Goal: Task Accomplishment & Management: Use online tool/utility

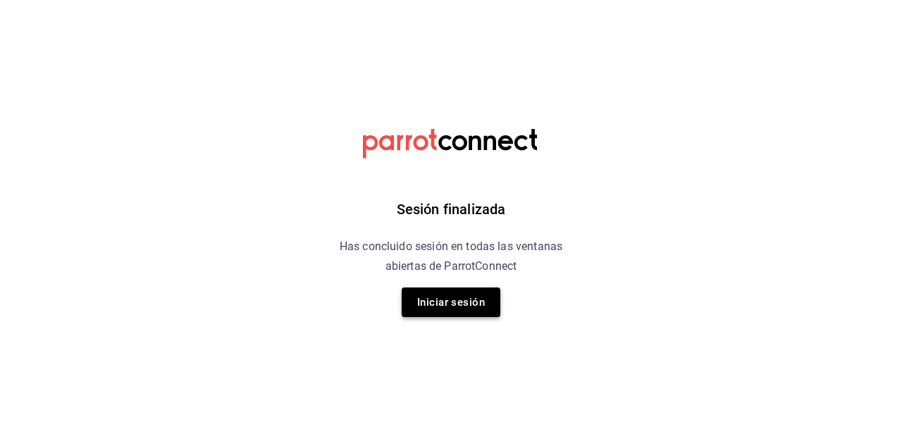
click at [470, 303] on button "Iniciar sesión" at bounding box center [451, 303] width 99 height 30
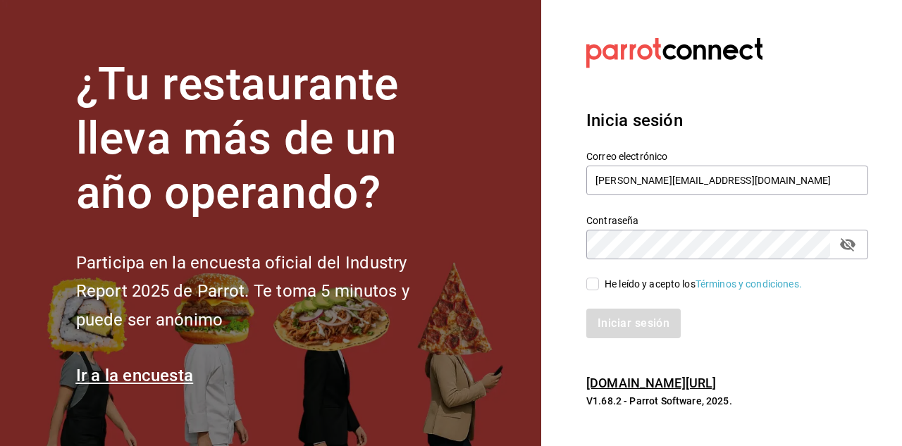
click at [592, 285] on input "He leído y acepto los Términos y condiciones." at bounding box center [593, 284] width 13 height 13
checkbox input "true"
click at [603, 323] on button "Iniciar sesión" at bounding box center [635, 324] width 96 height 30
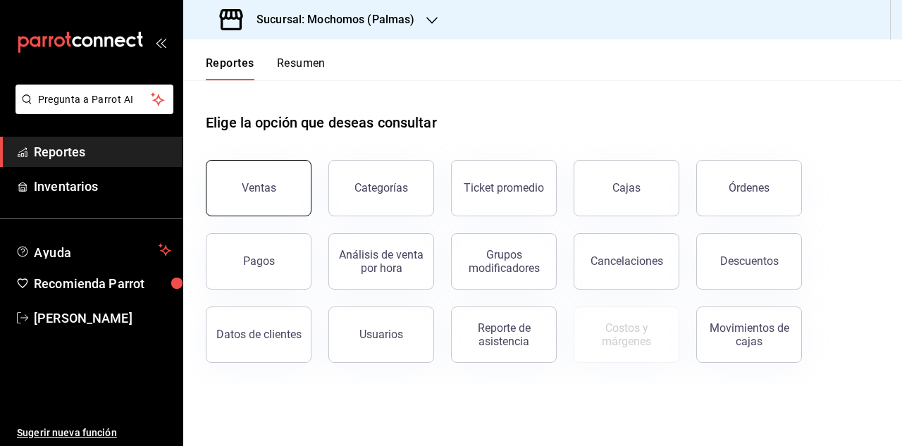
click at [270, 207] on button "Ventas" at bounding box center [259, 188] width 106 height 56
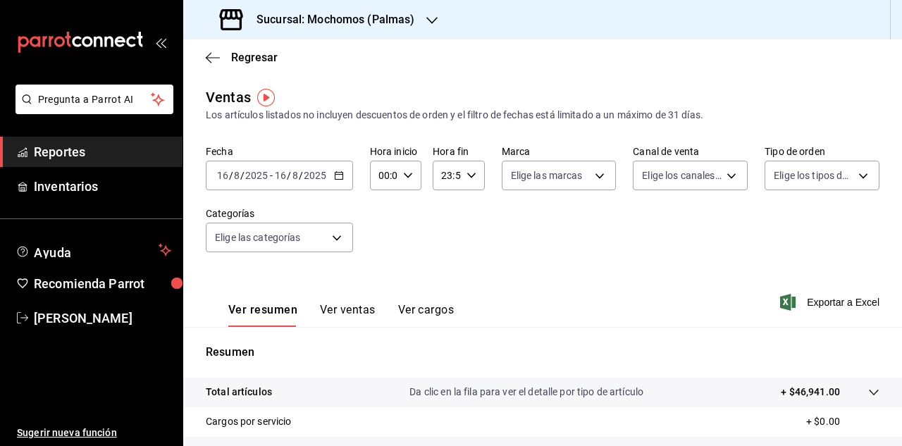
click at [341, 179] on \(Stroke\) "button" at bounding box center [339, 176] width 8 height 8
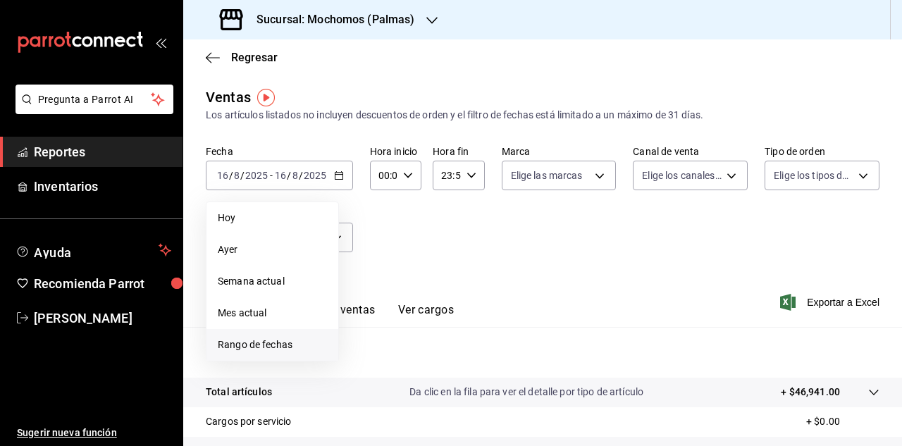
click at [252, 348] on span "Rango de fechas" at bounding box center [272, 345] width 109 height 15
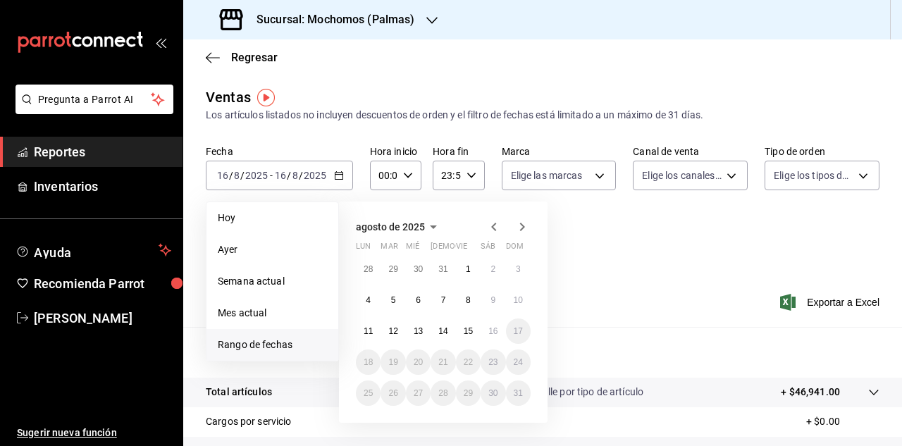
click at [252, 344] on span "Rango de fechas" at bounding box center [272, 345] width 109 height 15
click at [268, 348] on span "Rango de fechas" at bounding box center [272, 345] width 109 height 15
click at [257, 349] on span "Rango de fechas" at bounding box center [272, 345] width 109 height 15
click at [274, 343] on span "Rango de fechas" at bounding box center [272, 345] width 109 height 15
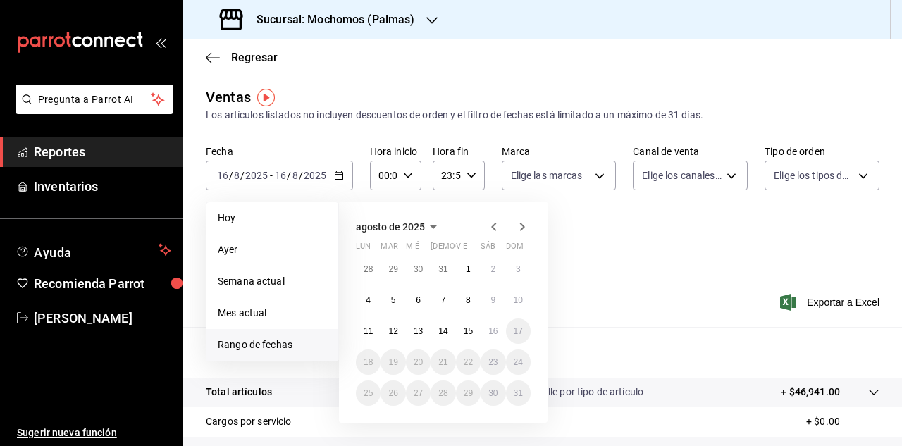
click at [257, 345] on span "Rango de fechas" at bounding box center [272, 345] width 109 height 15
click at [268, 344] on span "Rango de fechas" at bounding box center [272, 345] width 109 height 15
click at [446, 328] on abbr "14" at bounding box center [443, 331] width 9 height 10
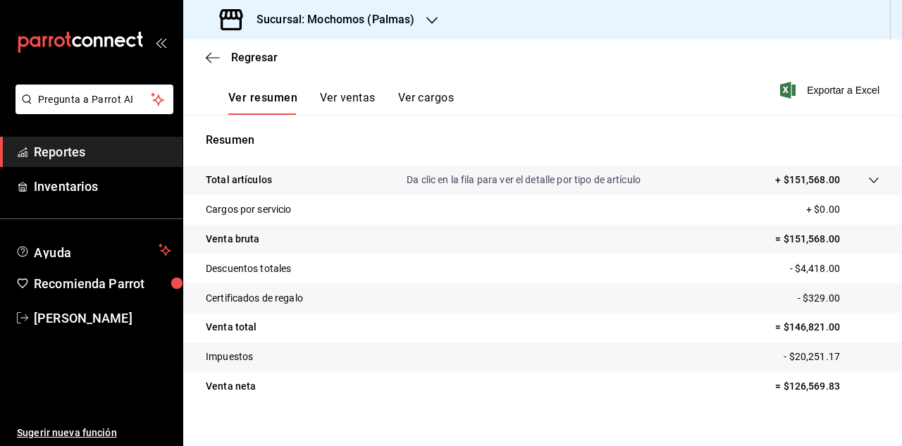
scroll to position [171, 0]
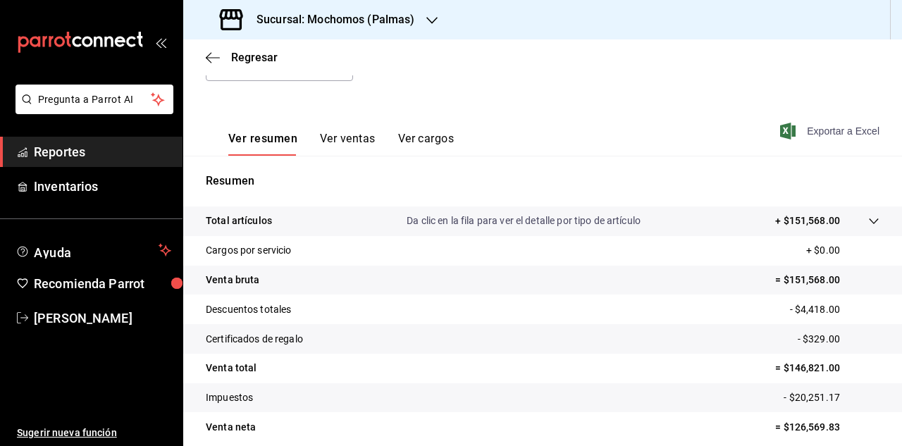
click at [826, 132] on span "Exportar a Excel" at bounding box center [831, 131] width 97 height 17
click at [822, 132] on span "Exportar a Excel" at bounding box center [831, 131] width 97 height 17
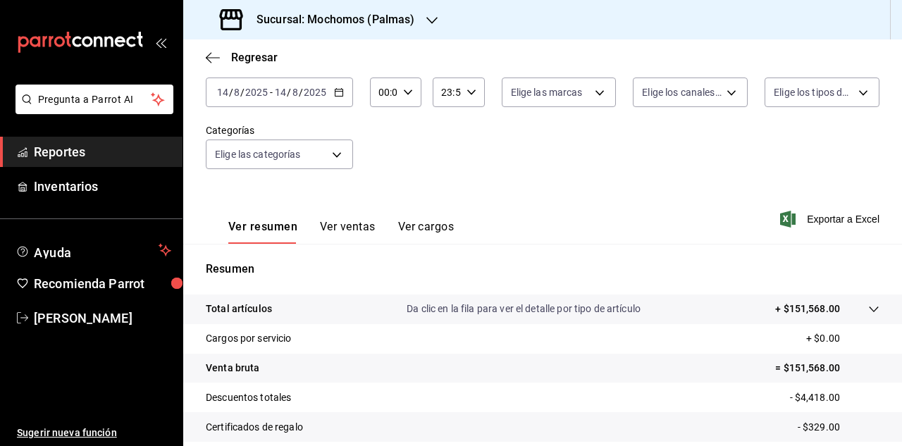
scroll to position [60, 0]
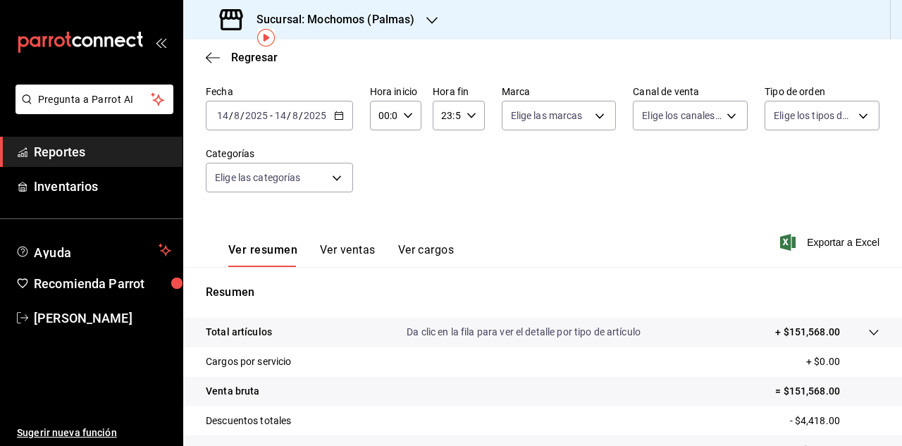
click at [340, 120] on \(Stroke\) "button" at bounding box center [339, 116] width 8 height 8
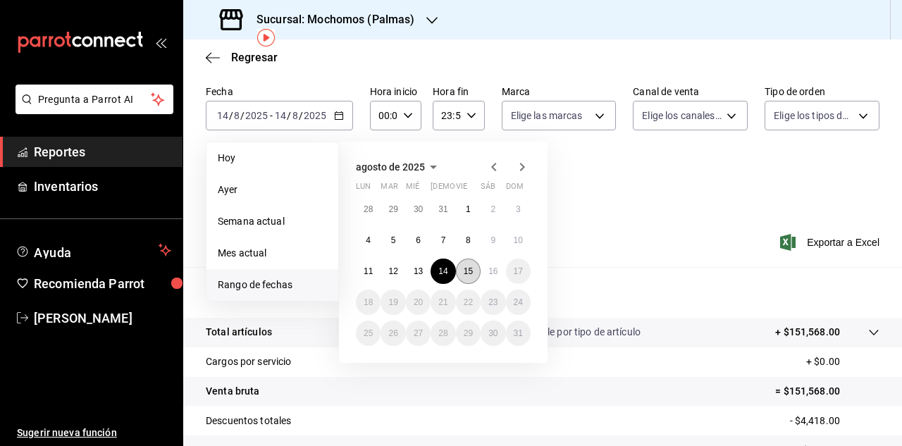
click at [473, 272] on abbr "15" at bounding box center [468, 272] width 9 height 10
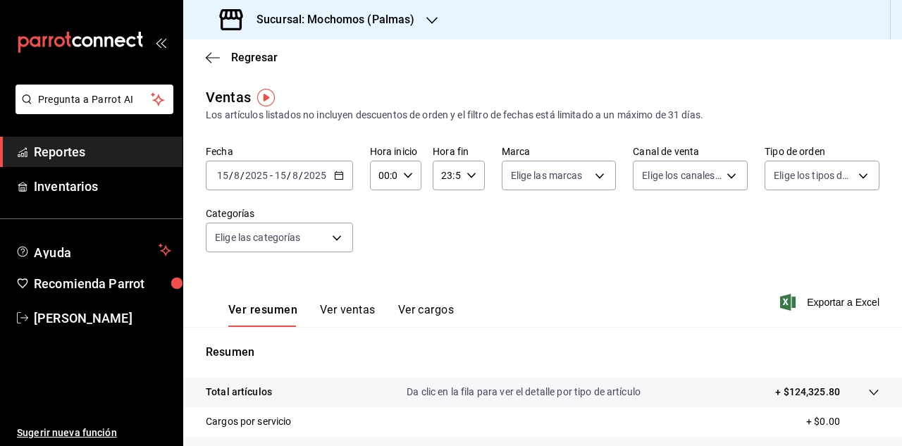
click at [429, 19] on icon "button" at bounding box center [432, 20] width 11 height 11
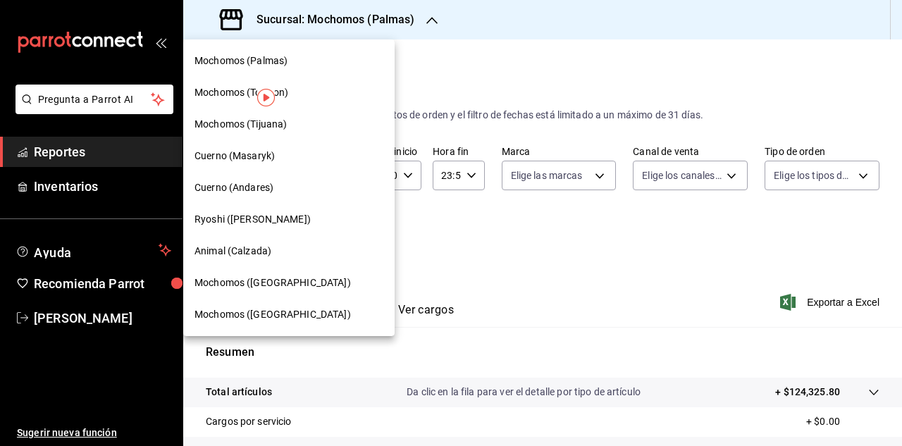
click at [431, 20] on div at bounding box center [451, 223] width 902 height 446
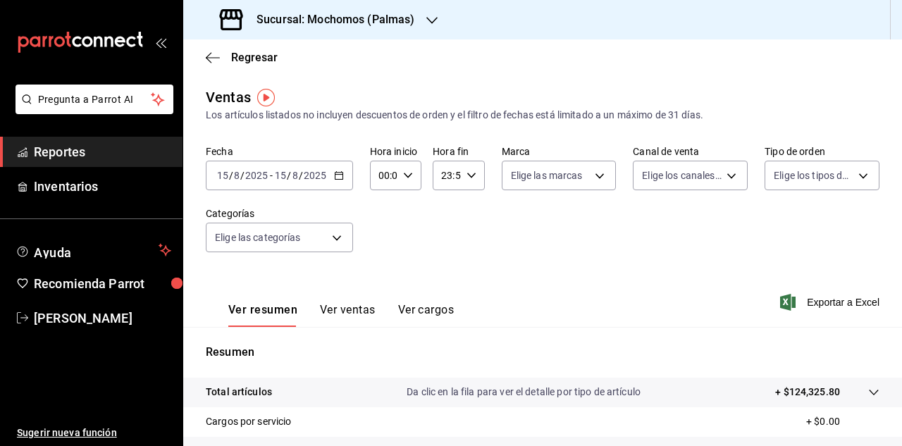
click at [431, 23] on icon "button" at bounding box center [432, 20] width 11 height 7
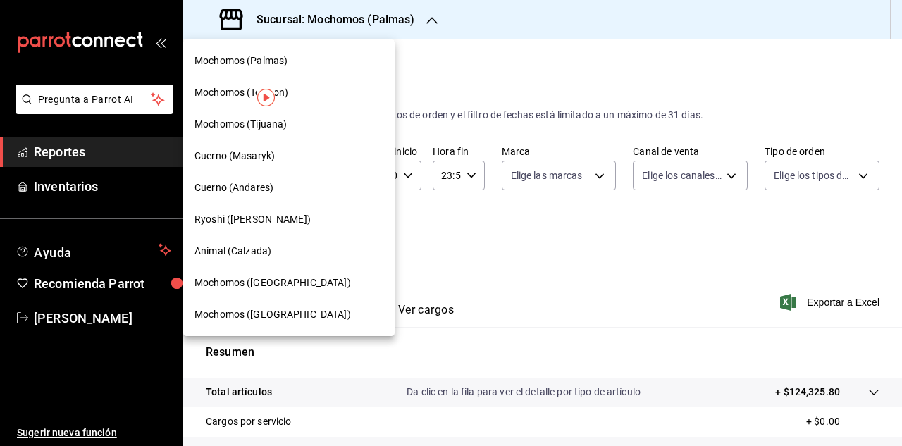
click at [431, 23] on div at bounding box center [451, 223] width 902 height 446
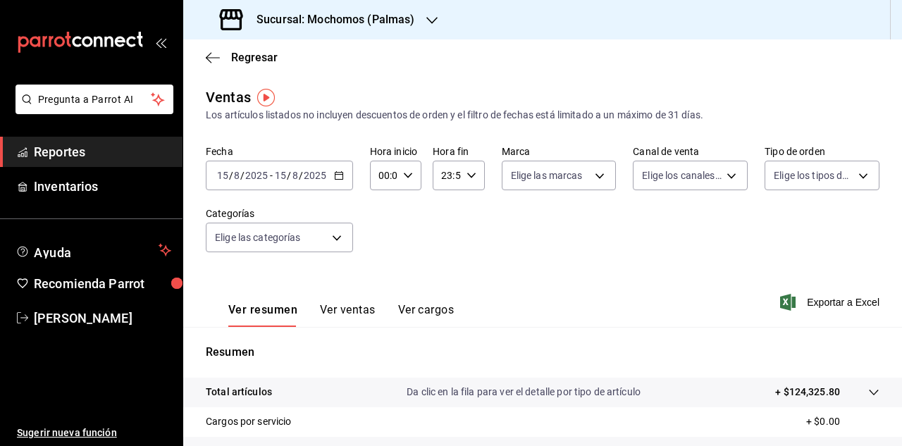
click at [431, 23] on icon "button" at bounding box center [432, 20] width 11 height 7
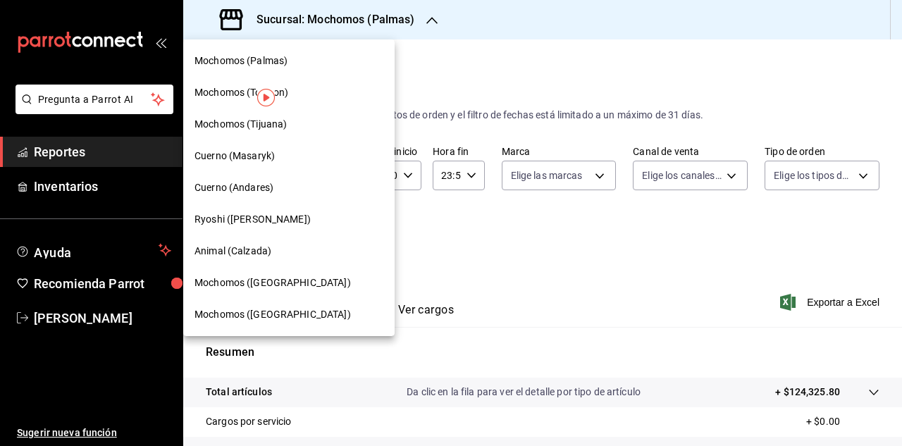
click at [431, 23] on div at bounding box center [451, 223] width 902 height 446
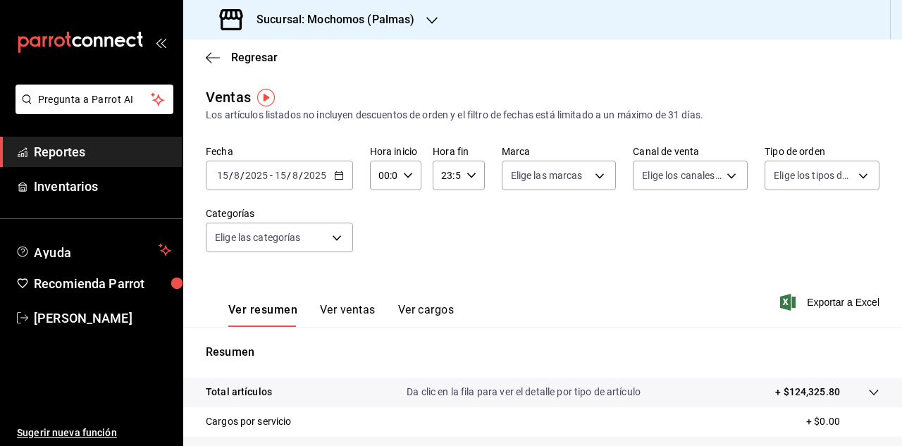
click at [434, 23] on icon "button" at bounding box center [432, 20] width 11 height 11
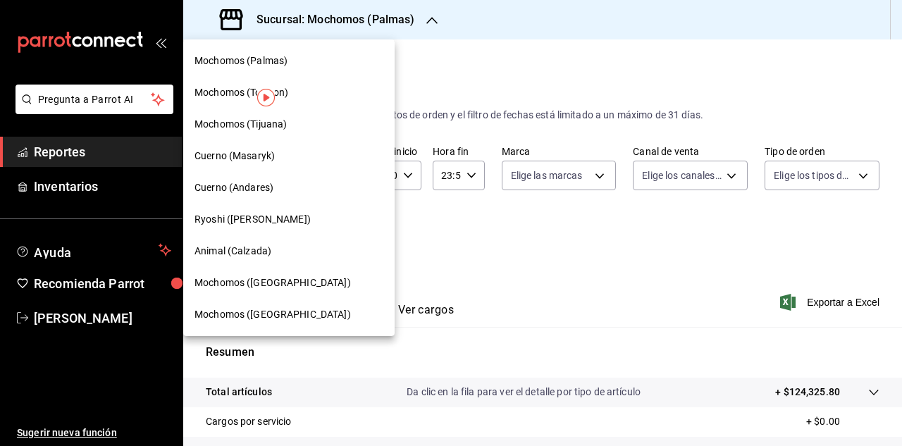
click at [431, 21] on div at bounding box center [451, 223] width 902 height 446
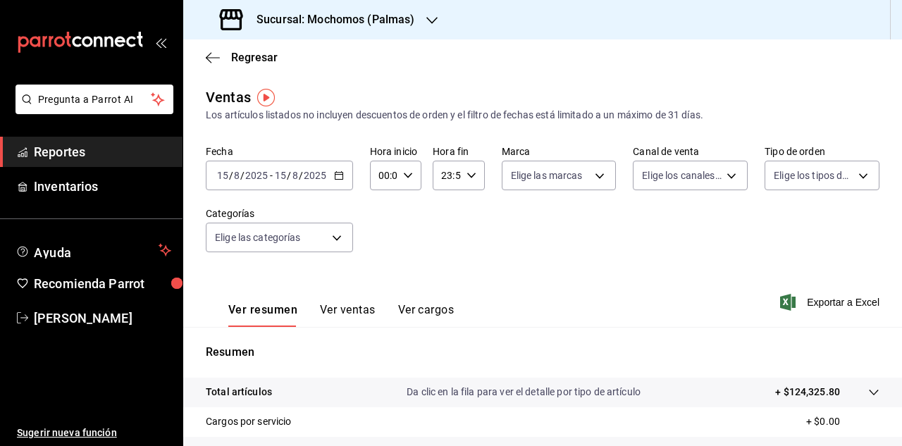
click at [430, 21] on icon "button" at bounding box center [432, 20] width 11 height 7
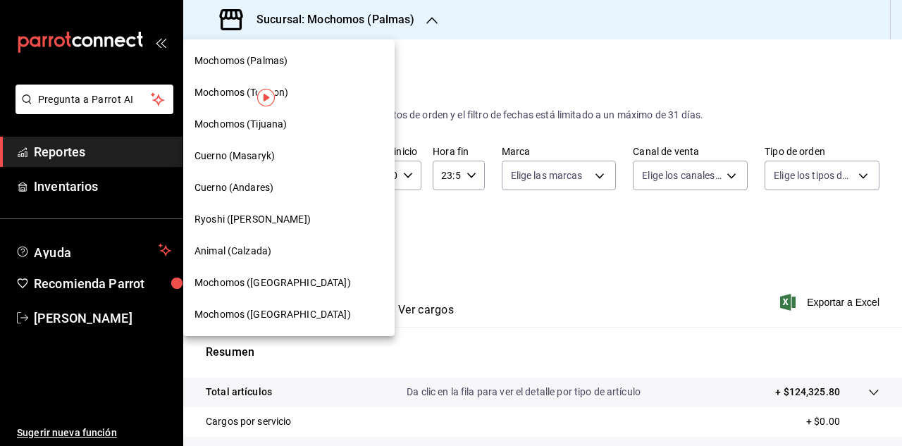
click at [430, 20] on div at bounding box center [451, 223] width 902 height 446
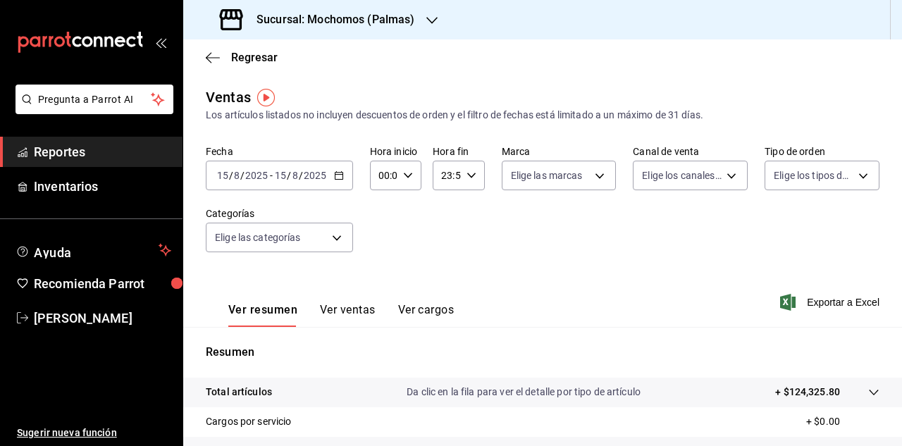
click at [434, 20] on icon "button" at bounding box center [432, 20] width 11 height 11
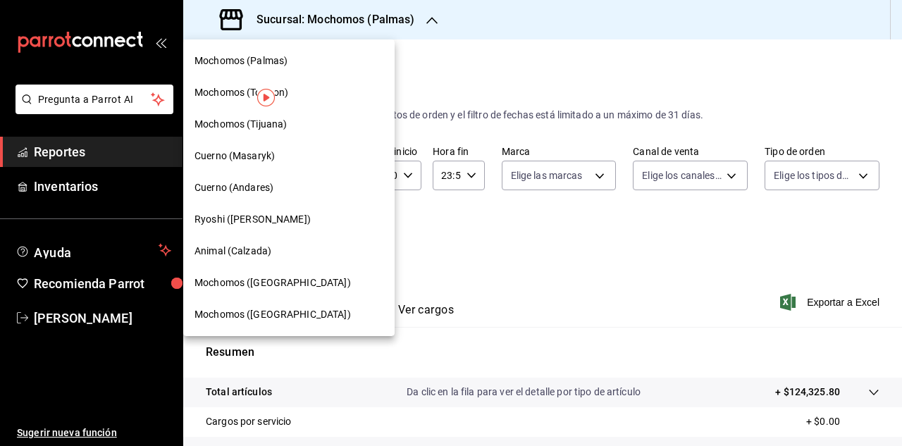
click at [431, 21] on div at bounding box center [451, 223] width 902 height 446
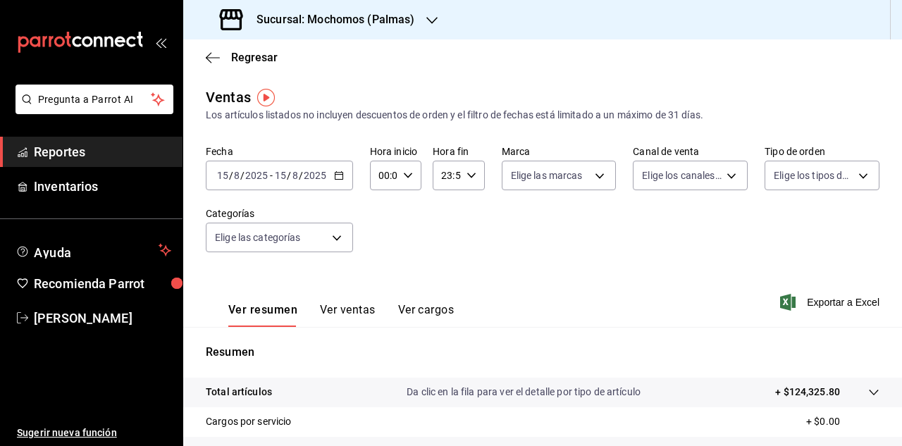
click at [430, 21] on icon "button" at bounding box center [432, 20] width 11 height 7
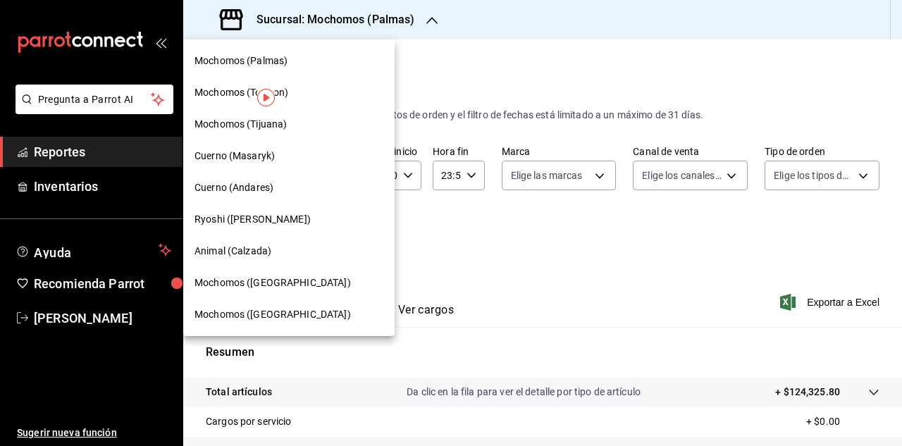
click at [222, 156] on span "Cuerno (Masaryk)" at bounding box center [235, 156] width 80 height 15
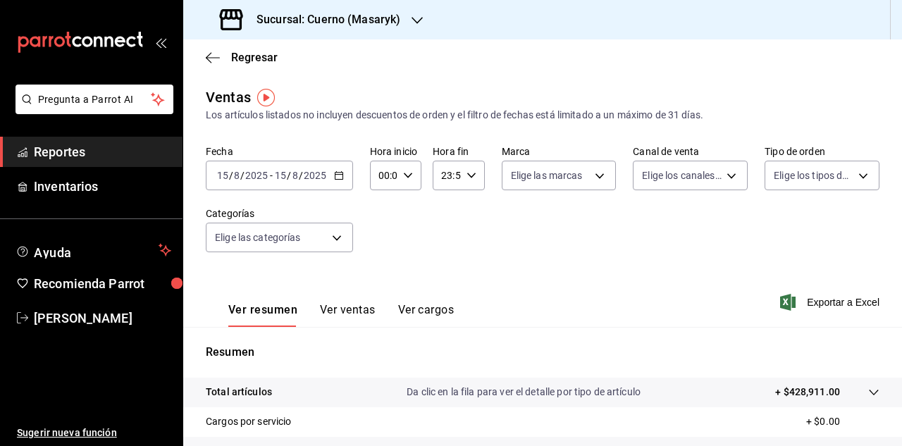
click at [338, 180] on \(Stroke\) "button" at bounding box center [339, 176] width 8 height 8
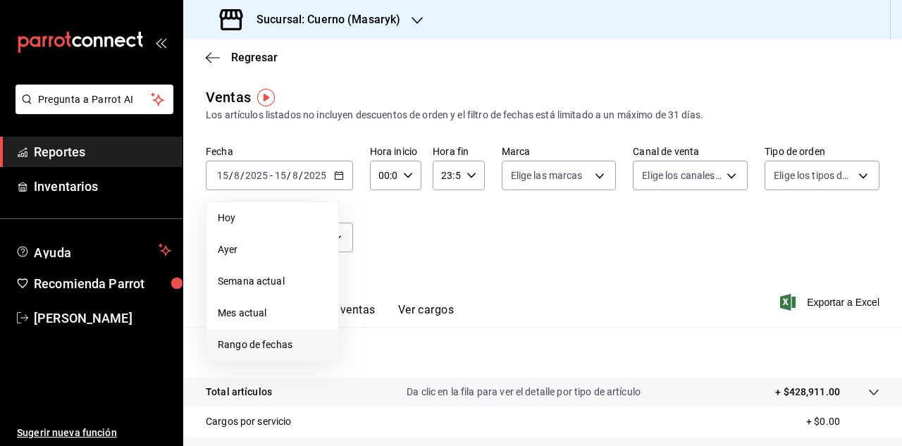
click at [265, 341] on span "Rango de fechas" at bounding box center [272, 345] width 109 height 15
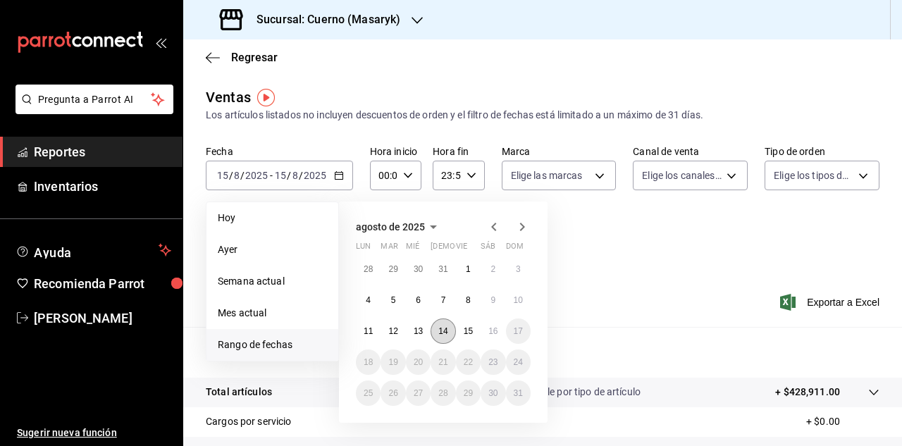
click at [446, 329] on abbr "14" at bounding box center [443, 331] width 9 height 10
click at [417, 327] on abbr "13" at bounding box center [418, 331] width 9 height 10
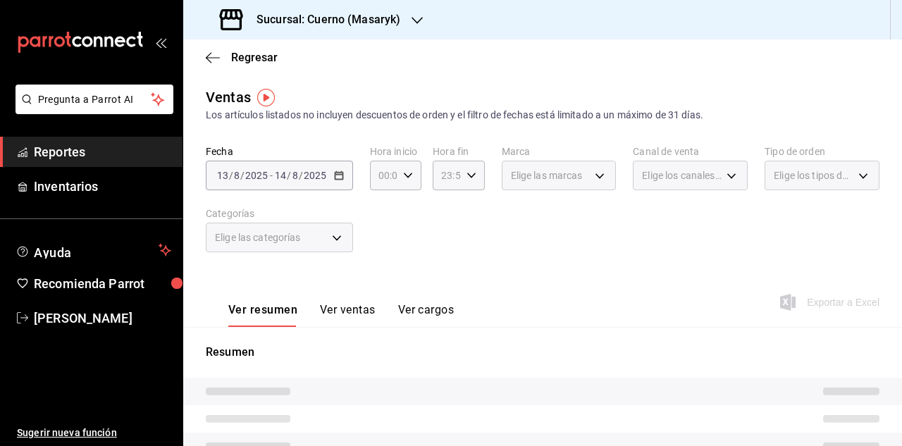
click at [344, 181] on div "[DATE] [DATE] - [DATE] [DATE]" at bounding box center [279, 176] width 147 height 30
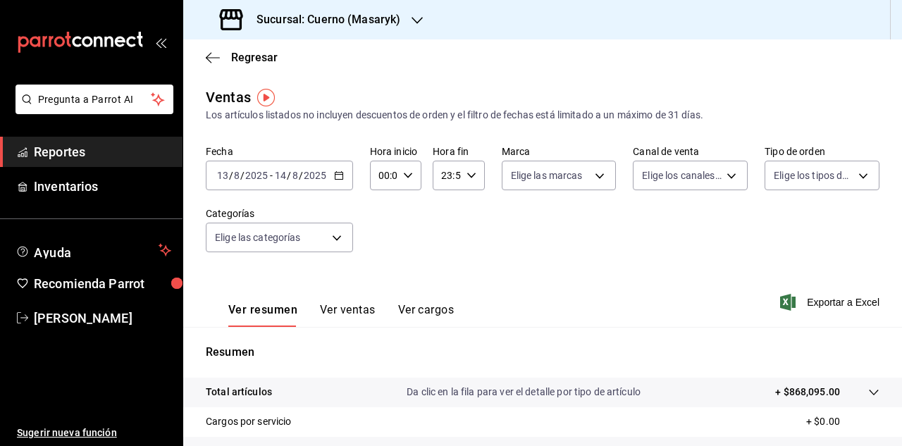
click at [336, 178] on icon "button" at bounding box center [339, 176] width 10 height 10
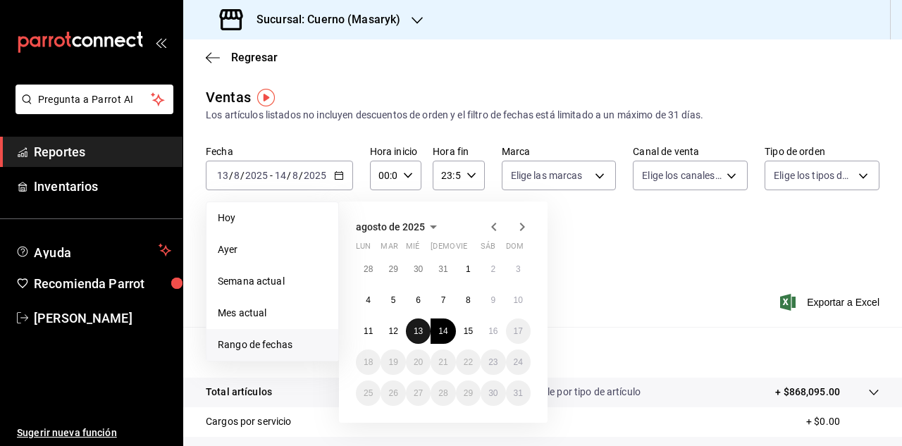
click at [411, 330] on button "13" at bounding box center [418, 331] width 25 height 25
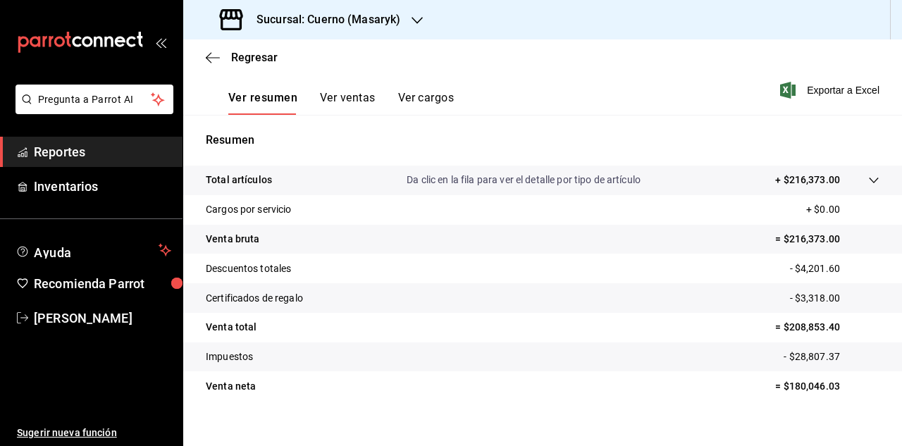
scroll to position [218, 0]
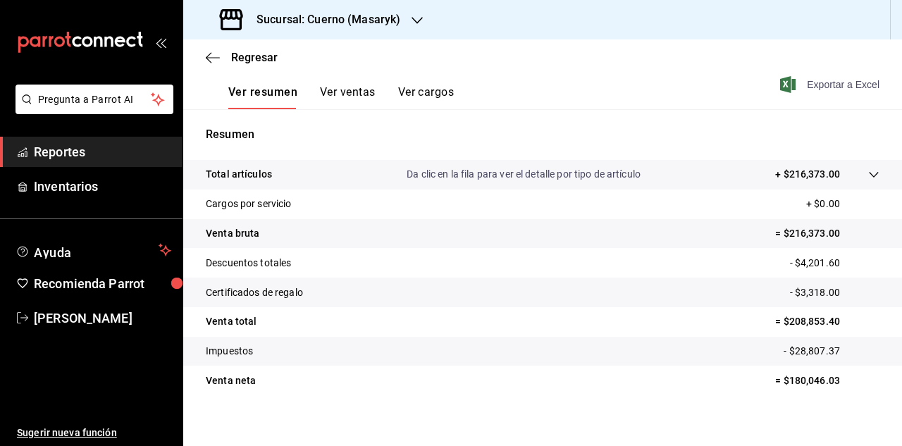
click at [826, 87] on span "Exportar a Excel" at bounding box center [831, 84] width 97 height 17
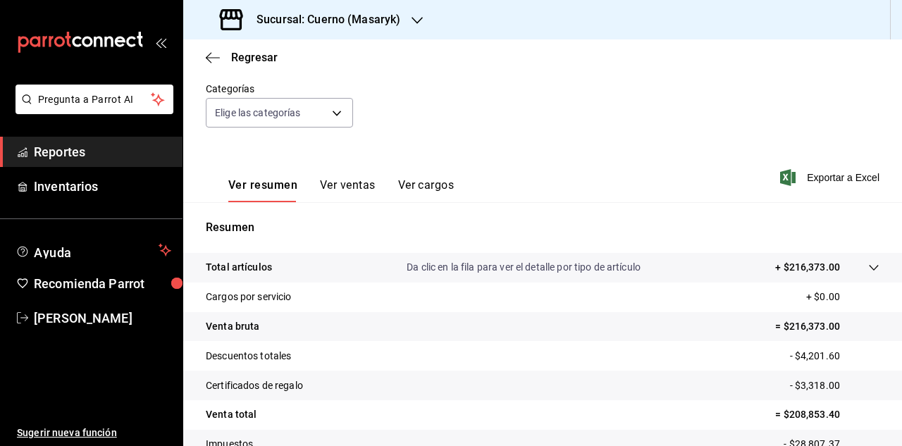
scroll to position [0, 0]
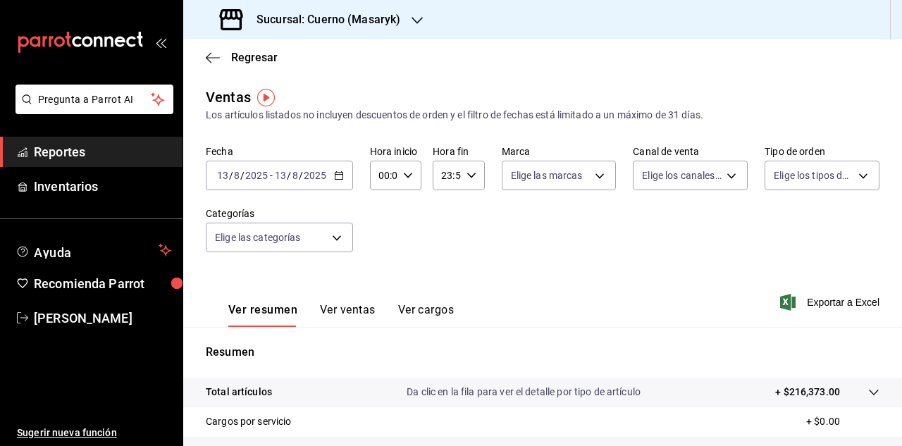
click at [337, 178] on icon "button" at bounding box center [339, 176] width 10 height 10
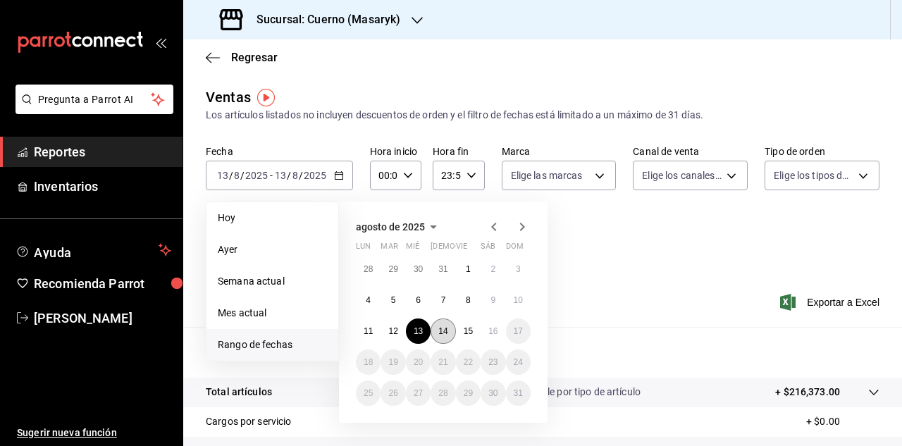
click at [441, 336] on abbr "14" at bounding box center [443, 331] width 9 height 10
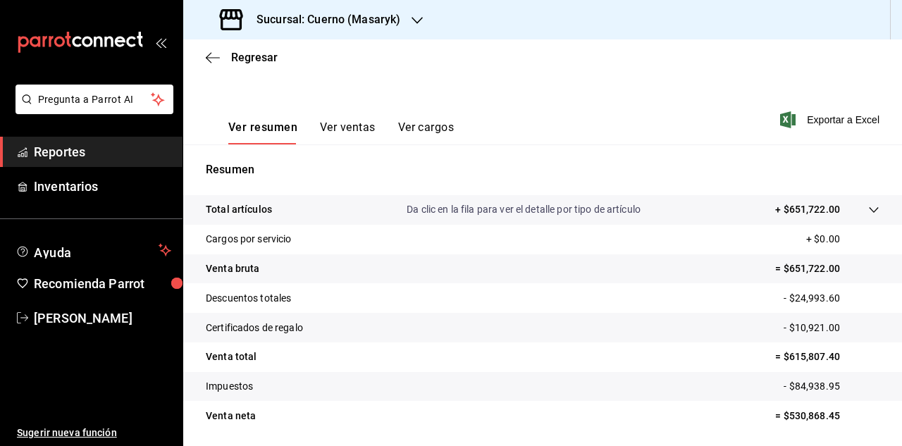
scroll to position [173, 0]
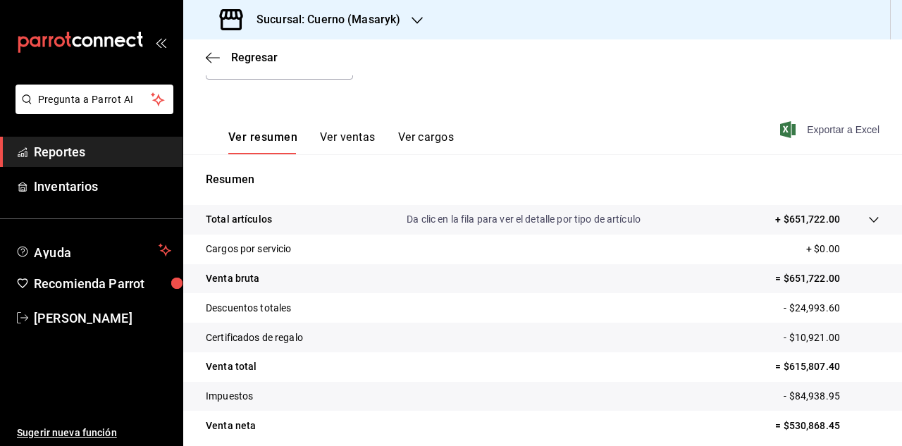
click at [817, 128] on span "Exportar a Excel" at bounding box center [831, 129] width 97 height 17
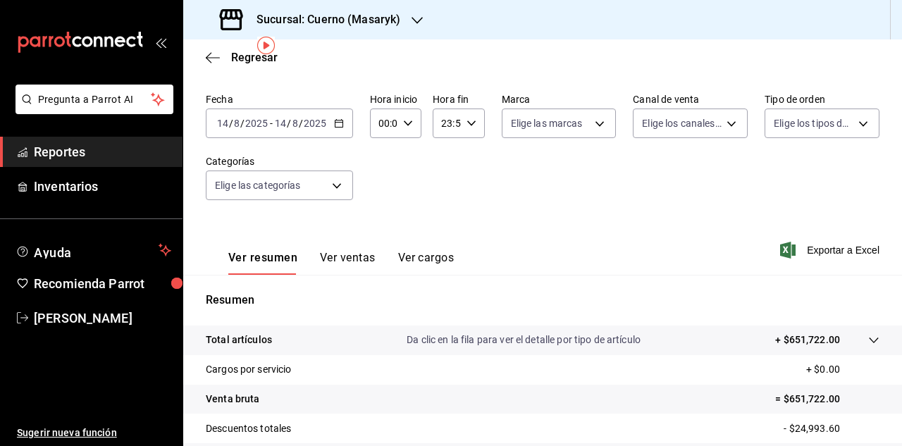
scroll to position [0, 0]
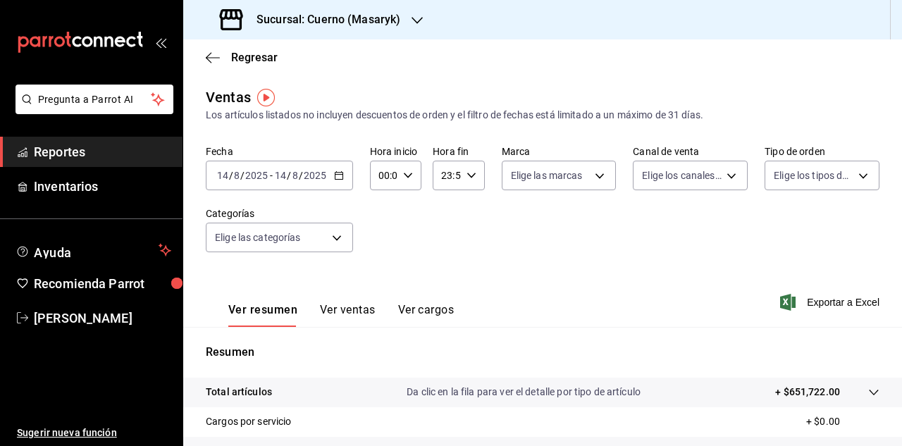
click at [341, 175] on \(Stroke\) "button" at bounding box center [339, 174] width 8 height 1
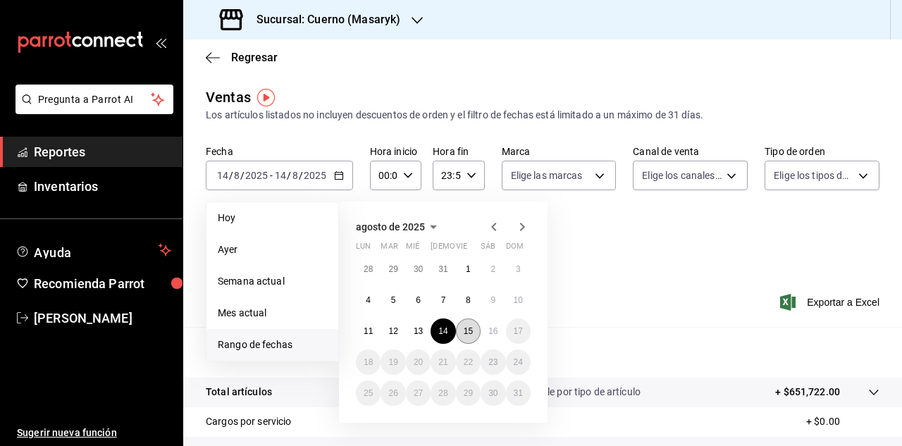
click at [476, 328] on button "15" at bounding box center [468, 331] width 25 height 25
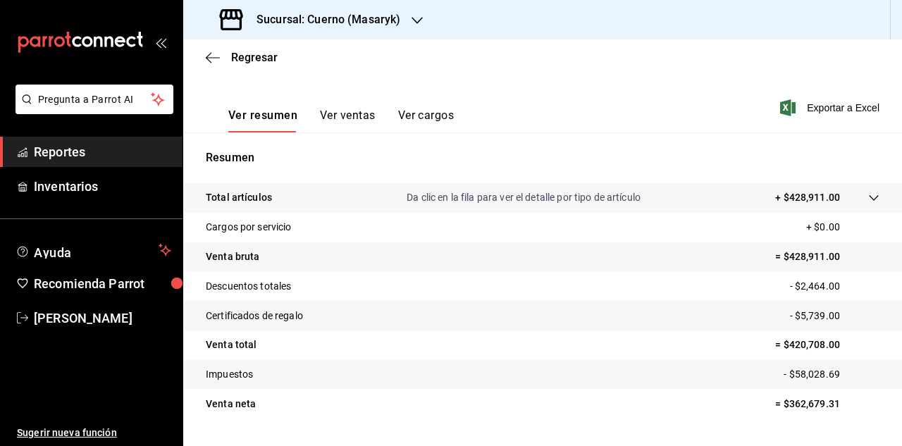
scroll to position [195, 0]
click at [812, 109] on span "Exportar a Excel" at bounding box center [831, 107] width 97 height 17
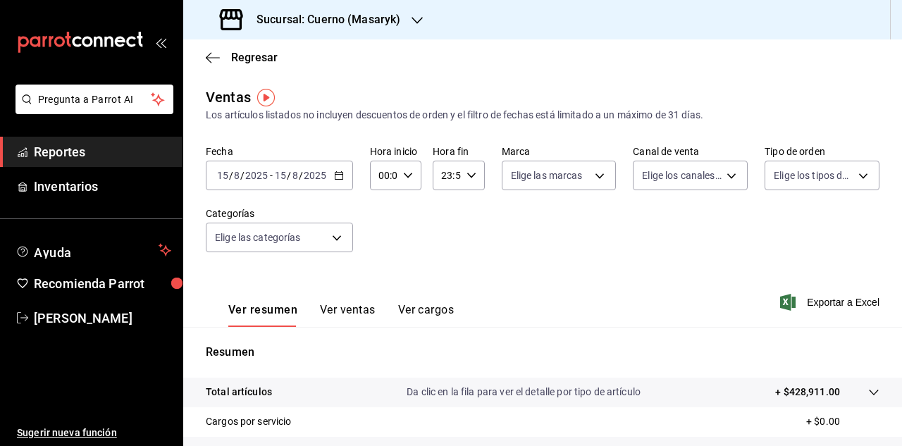
click at [340, 179] on \(Stroke\) "button" at bounding box center [339, 176] width 8 height 8
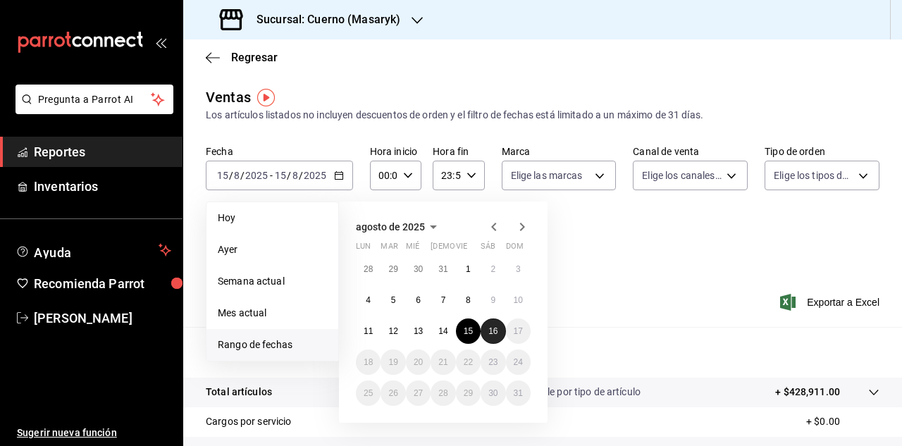
click at [493, 328] on abbr "16" at bounding box center [493, 331] width 9 height 10
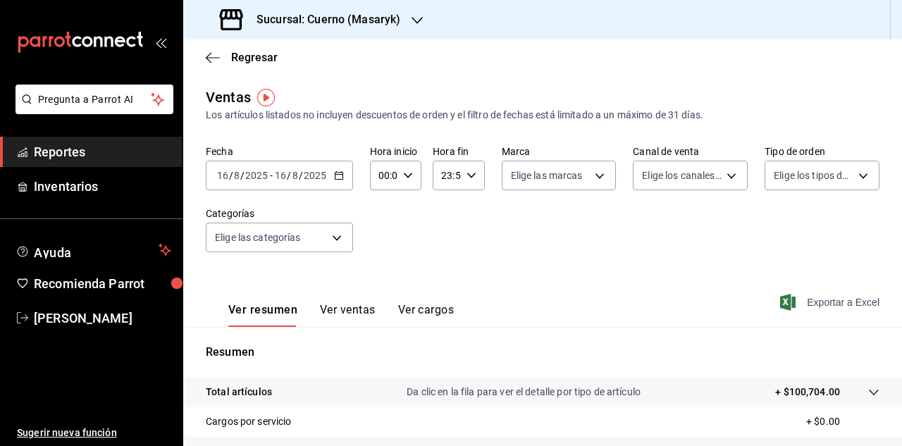
click at [833, 303] on span "Exportar a Excel" at bounding box center [831, 302] width 97 height 17
click at [728, 24] on div "Sucursal: Cuerno (Masaryk)" at bounding box center [542, 19] width 719 height 39
